Goal: Find specific page/section: Find specific page/section

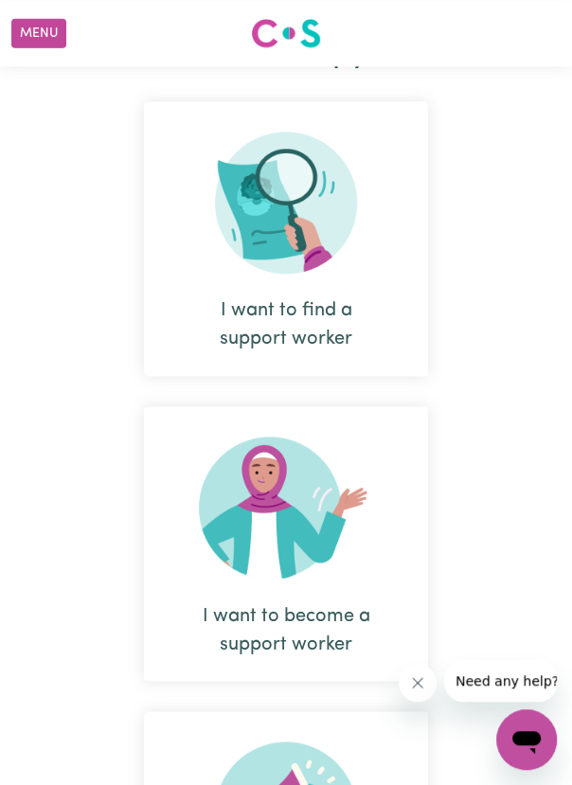
scroll to position [634, 0]
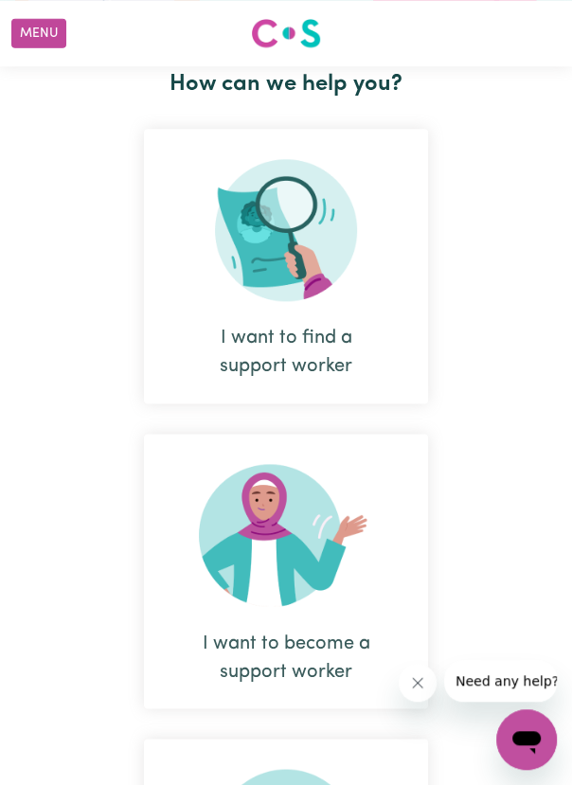
click at [311, 226] on img at bounding box center [286, 230] width 142 height 142
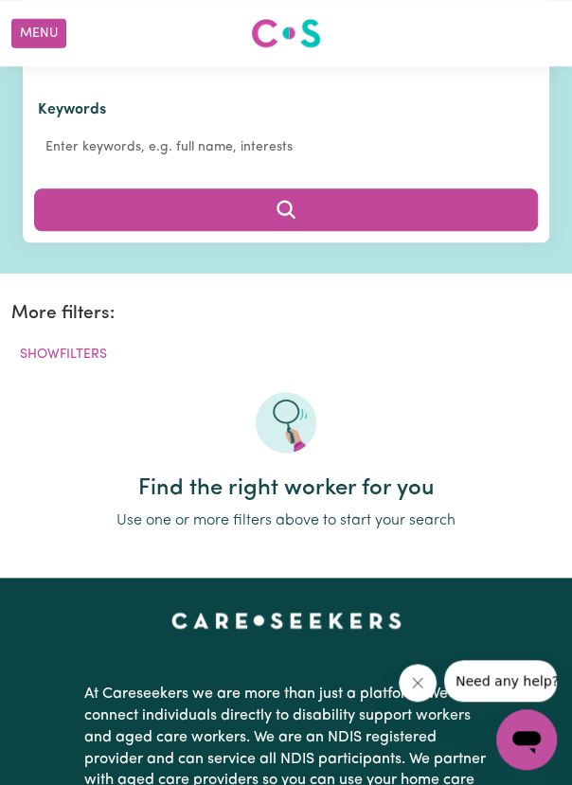
scroll to position [533, 0]
click at [102, 348] on button "Show Filters" at bounding box center [63, 354] width 104 height 29
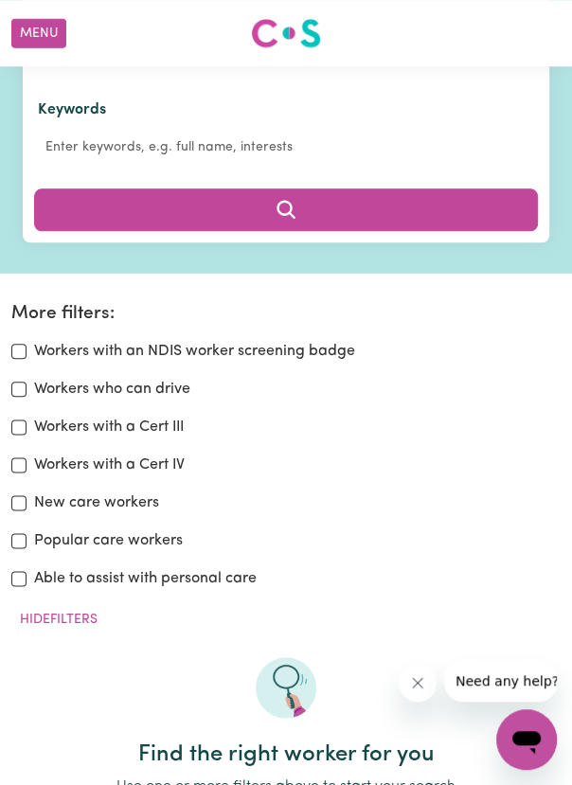
click at [227, 567] on label "Able to assist with personal care" at bounding box center [145, 578] width 223 height 23
click at [27, 571] on input "Able to assist with personal care" at bounding box center [18, 578] width 15 height 15
checkbox input "true"
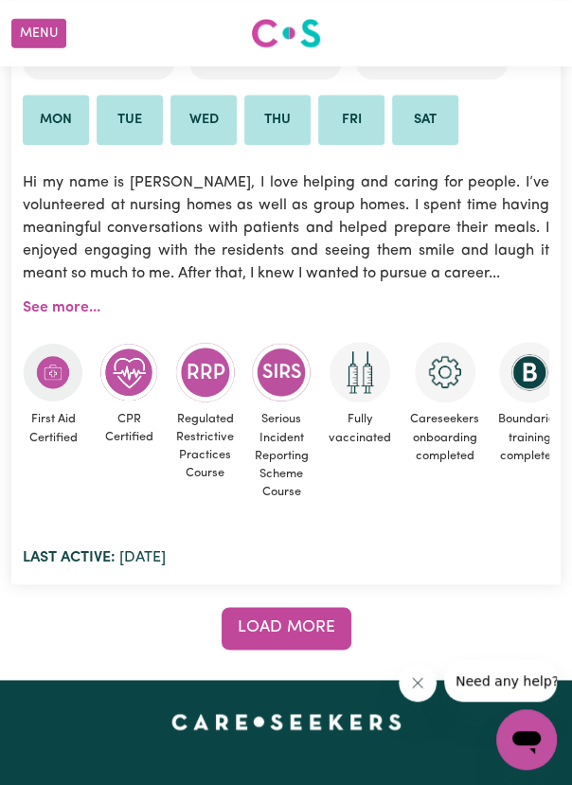
scroll to position [23209, 0]
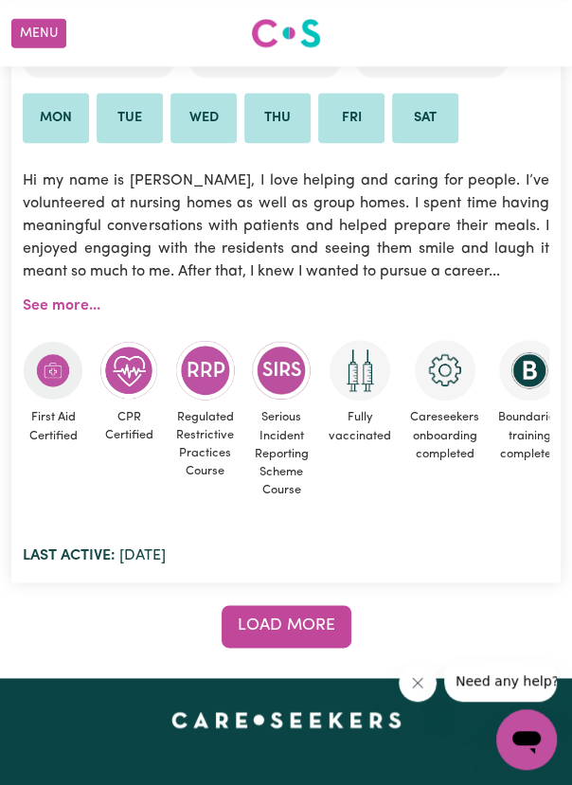
click at [306, 618] on span "Load more" at bounding box center [287, 626] width 98 height 16
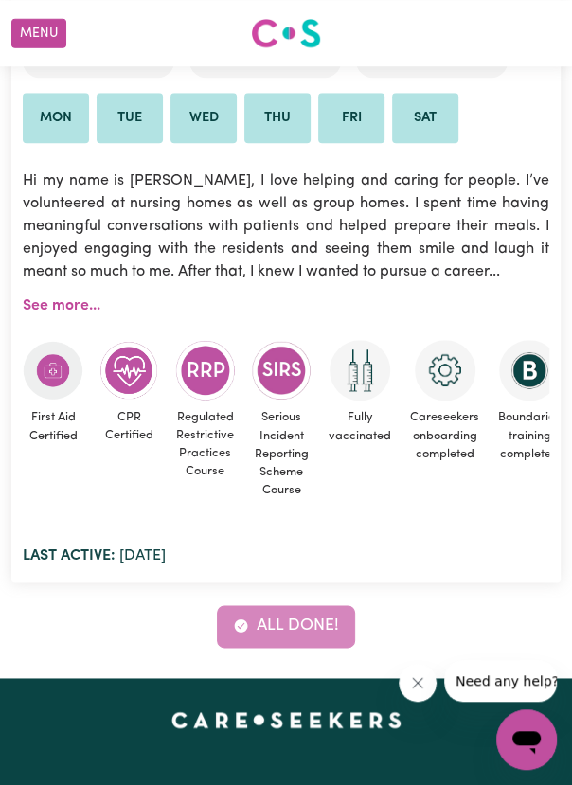
click at [309, 605] on div "All done!" at bounding box center [285, 626] width 549 height 42
click at [463, 605] on div "All done!" at bounding box center [285, 626] width 549 height 42
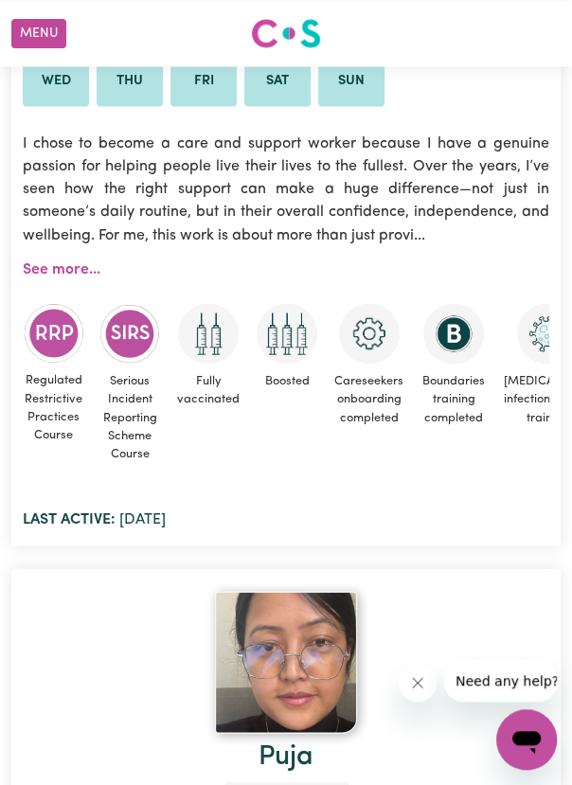
scroll to position [18697, 0]
